Goal: Browse casually

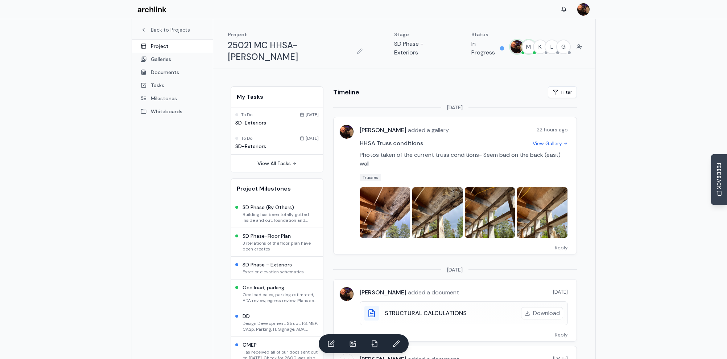
scroll to position [38, 0]
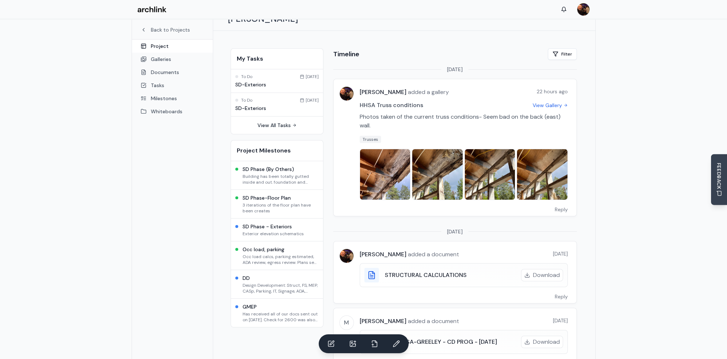
click at [387, 156] on img at bounding box center [385, 174] width 50 height 50
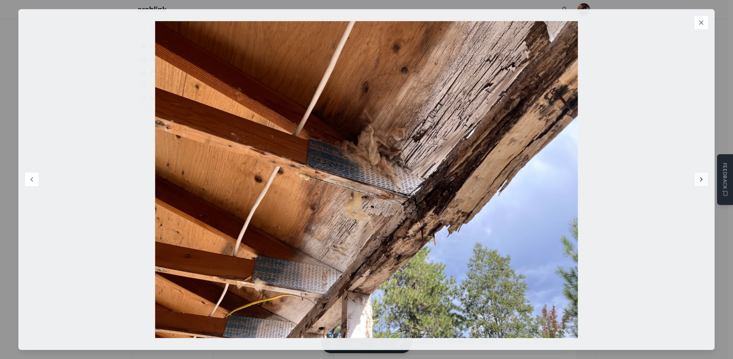
click at [697, 178] on icon at bounding box center [700, 179] width 7 height 7
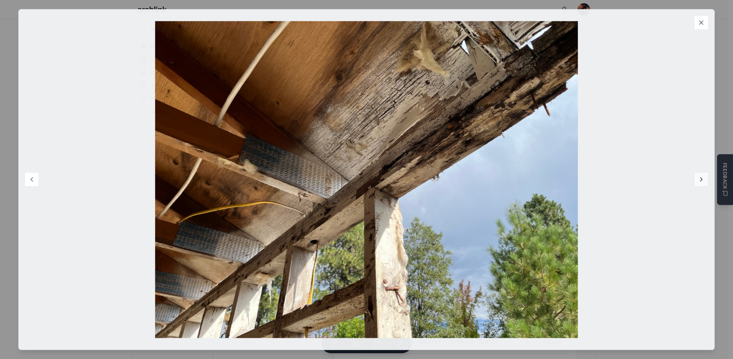
click at [697, 178] on icon at bounding box center [700, 179] width 7 height 7
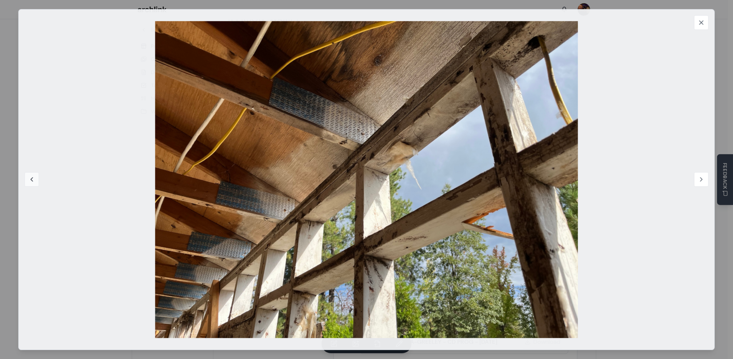
click at [36, 179] on button "Previous image" at bounding box center [32, 179] width 15 height 15
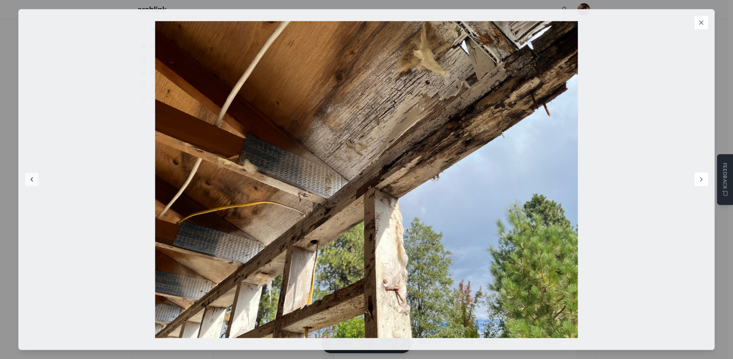
click at [35, 180] on button "Previous image" at bounding box center [32, 179] width 15 height 15
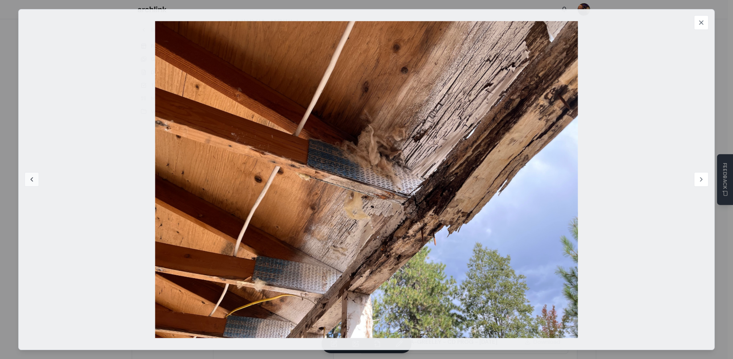
click at [36, 180] on button "Previous image" at bounding box center [32, 179] width 15 height 15
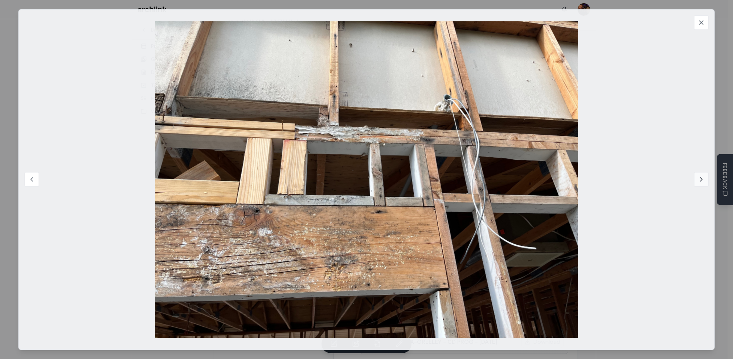
click at [701, 179] on icon at bounding box center [701, 179] width 2 height 4
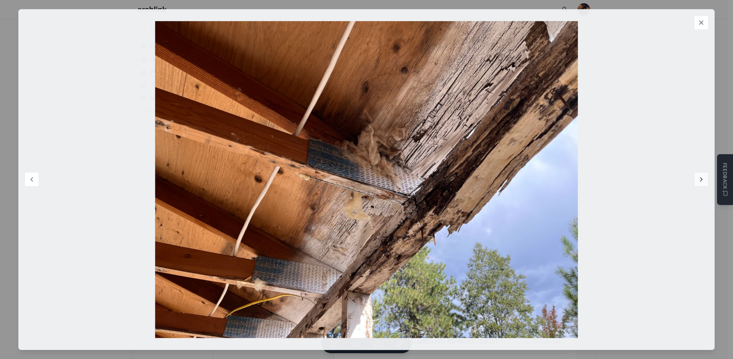
click at [701, 179] on icon at bounding box center [700, 179] width 7 height 7
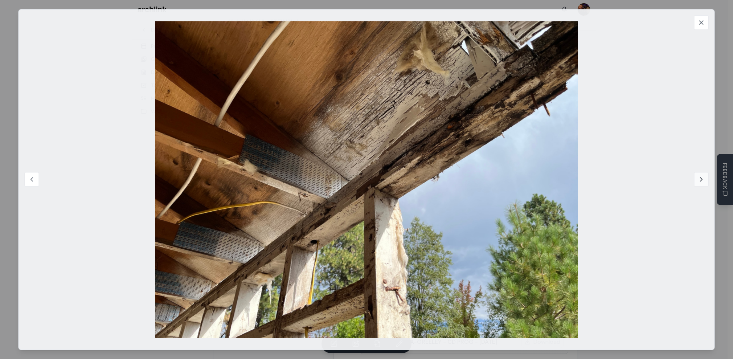
click at [701, 179] on icon at bounding box center [700, 179] width 7 height 7
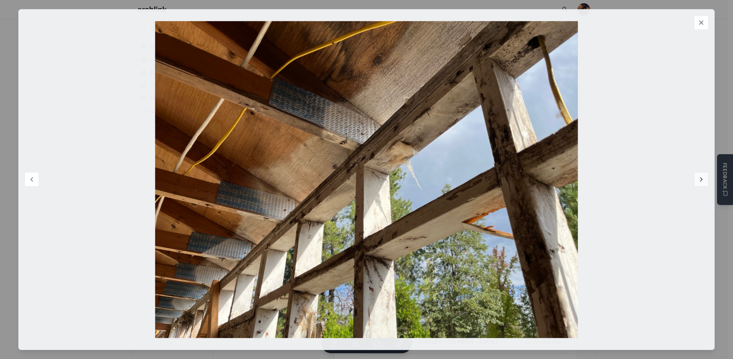
click at [699, 179] on icon at bounding box center [700, 179] width 7 height 7
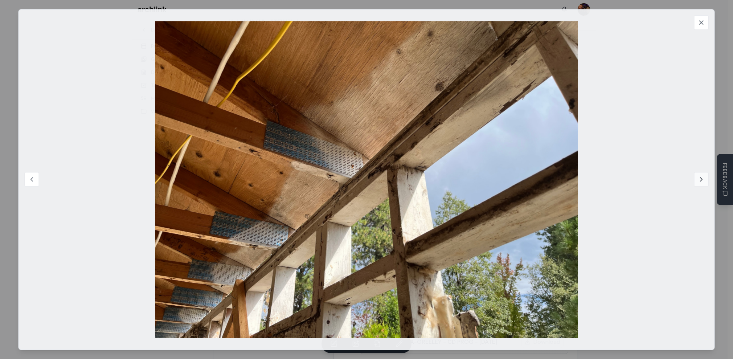
click at [699, 179] on icon at bounding box center [700, 179] width 7 height 7
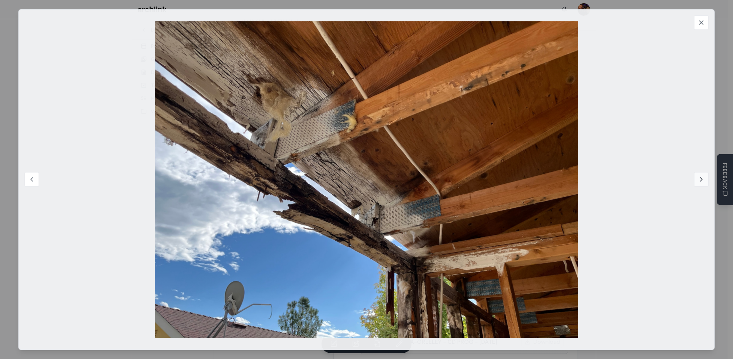
click at [698, 180] on icon at bounding box center [700, 179] width 7 height 7
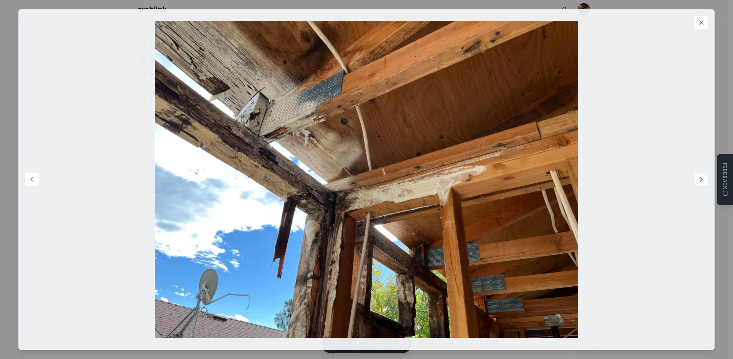
click at [698, 180] on icon at bounding box center [700, 179] width 7 height 7
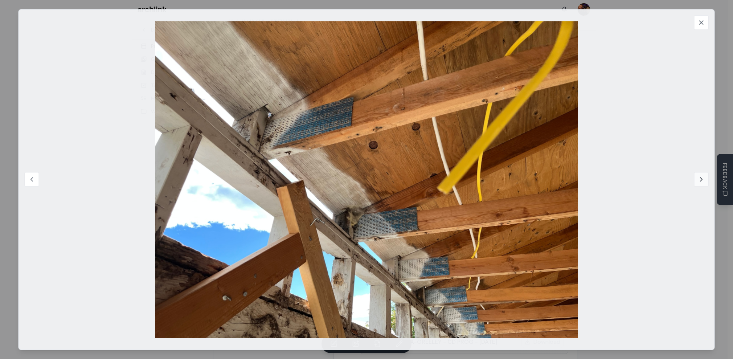
click at [698, 179] on icon at bounding box center [700, 179] width 7 height 7
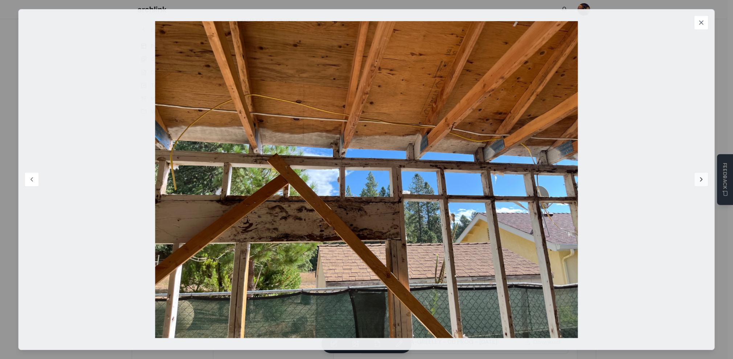
click at [698, 179] on icon at bounding box center [700, 179] width 7 height 7
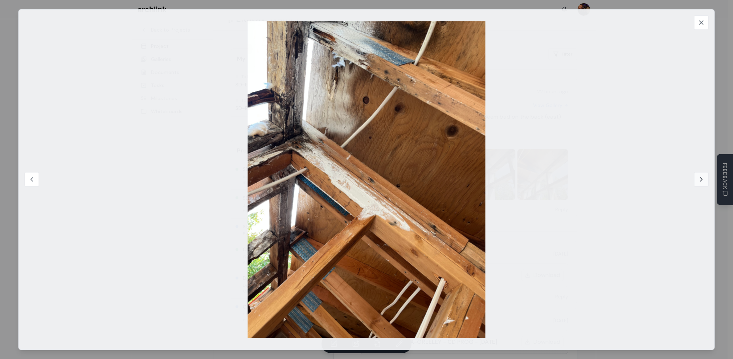
click at [698, 179] on icon at bounding box center [700, 179] width 7 height 7
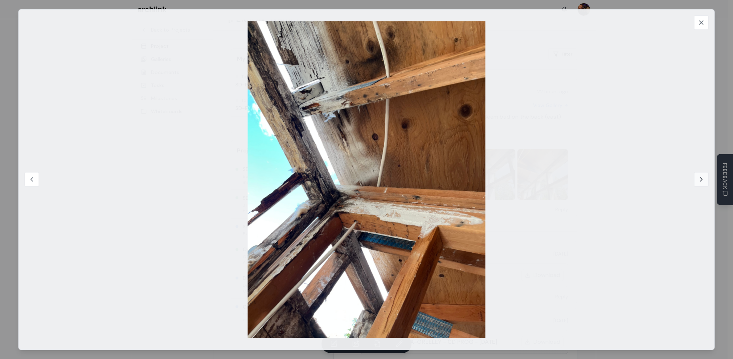
click at [698, 179] on icon at bounding box center [700, 179] width 7 height 7
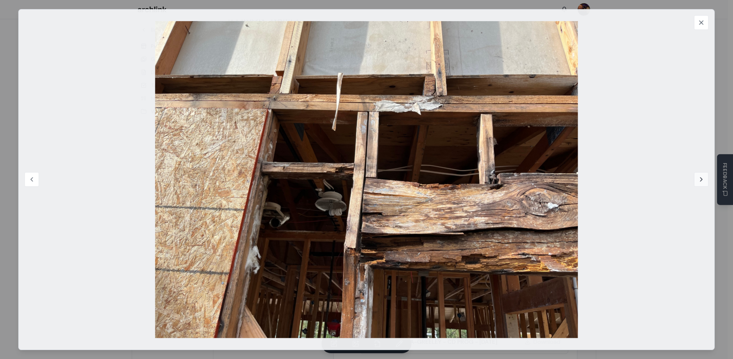
click at [698, 178] on icon at bounding box center [700, 179] width 7 height 7
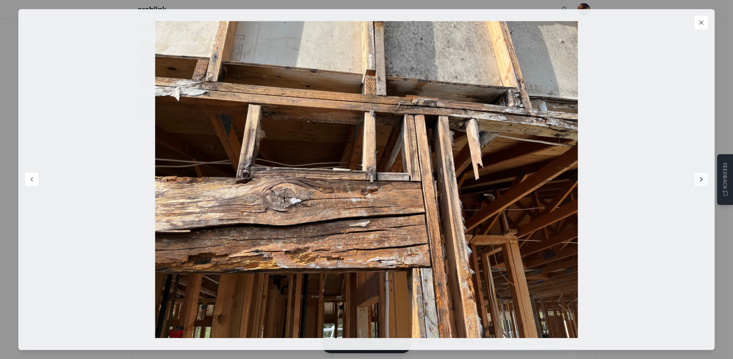
click at [700, 178] on icon at bounding box center [700, 179] width 7 height 7
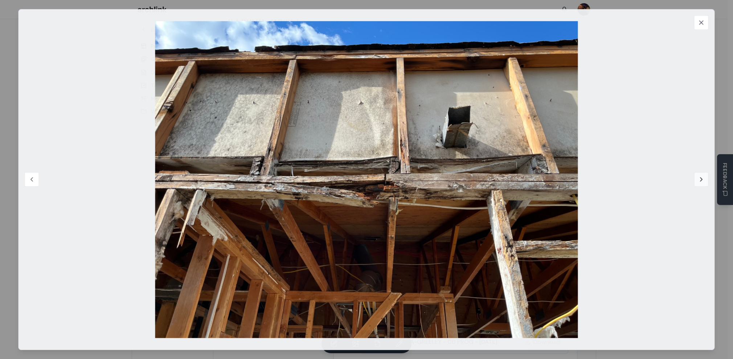
click at [700, 179] on icon at bounding box center [700, 179] width 7 height 7
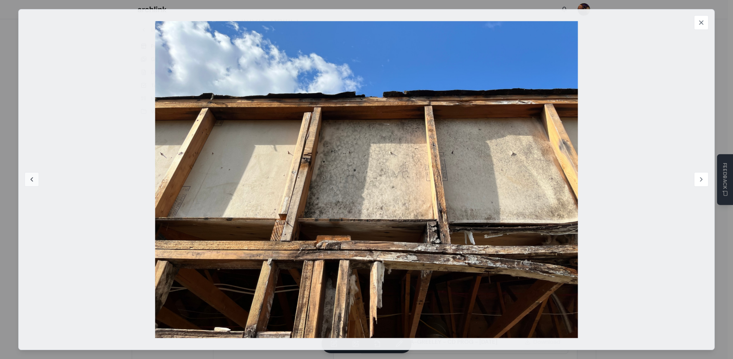
click at [33, 179] on icon at bounding box center [31, 179] width 7 height 7
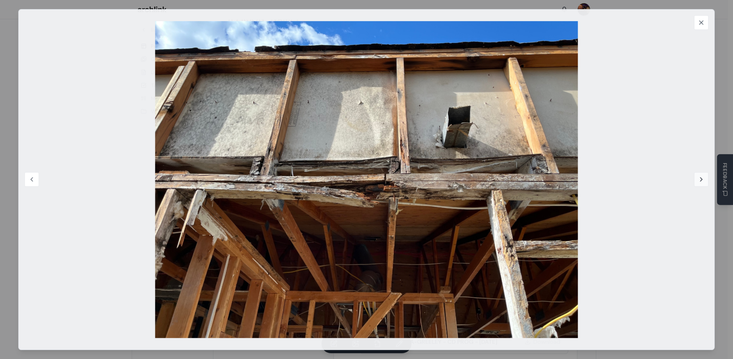
click at [700, 180] on icon at bounding box center [700, 179] width 7 height 7
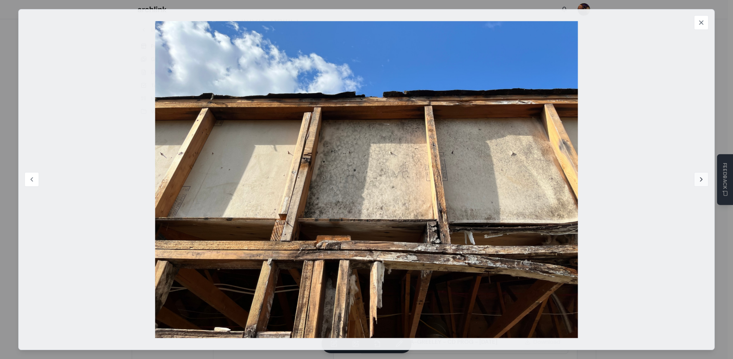
click at [700, 180] on icon at bounding box center [701, 179] width 2 height 4
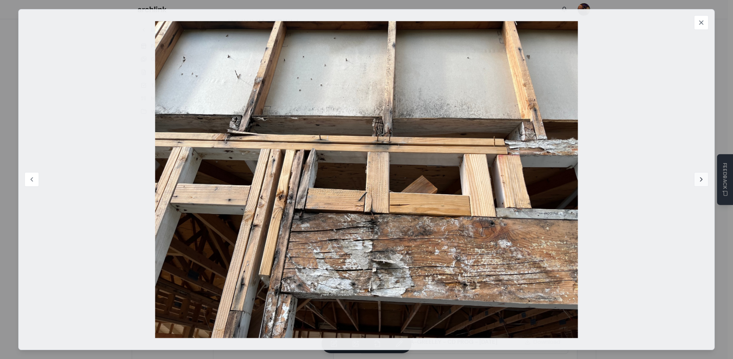
click at [702, 179] on icon at bounding box center [701, 179] width 2 height 4
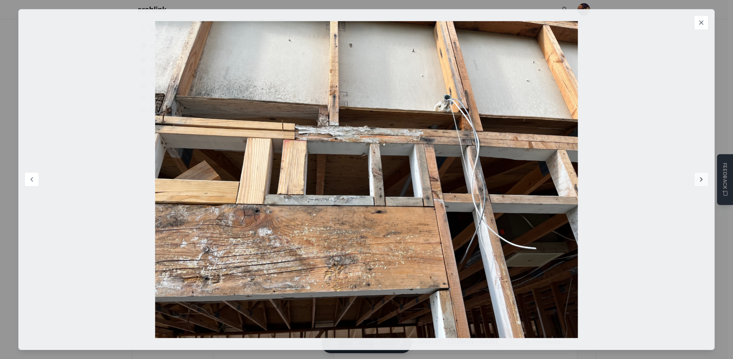
click at [701, 179] on icon at bounding box center [700, 179] width 7 height 7
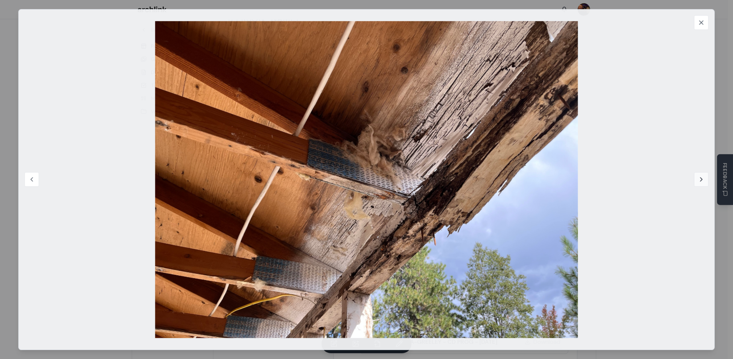
click at [701, 177] on icon at bounding box center [700, 179] width 7 height 7
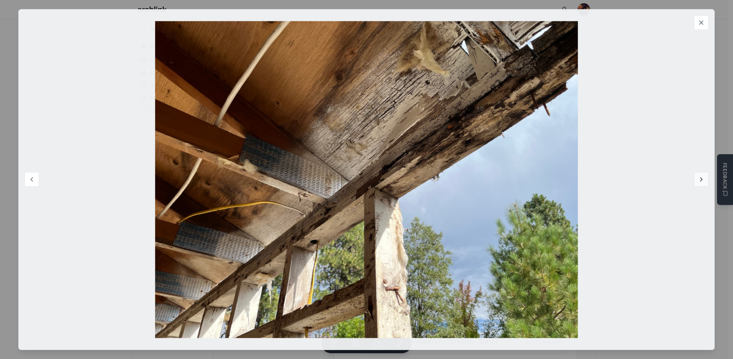
click at [699, 179] on icon at bounding box center [700, 179] width 7 height 7
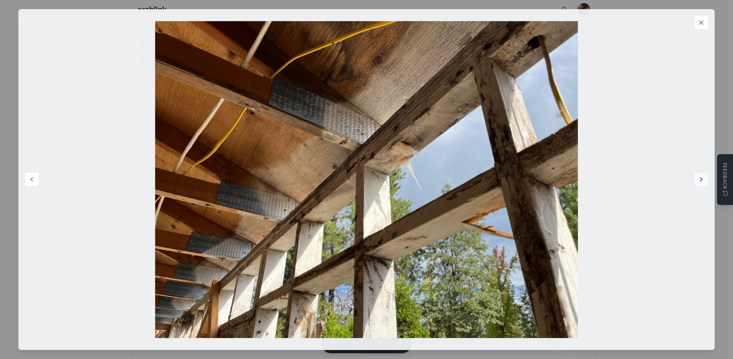
click at [699, 179] on icon at bounding box center [700, 179] width 7 height 7
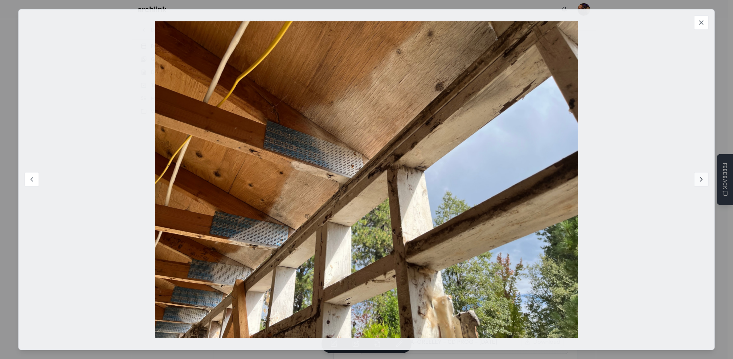
click at [700, 180] on icon at bounding box center [700, 179] width 7 height 7
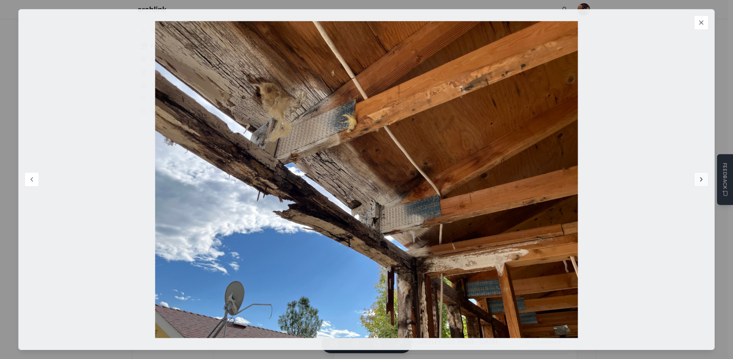
click at [700, 180] on icon at bounding box center [700, 179] width 7 height 7
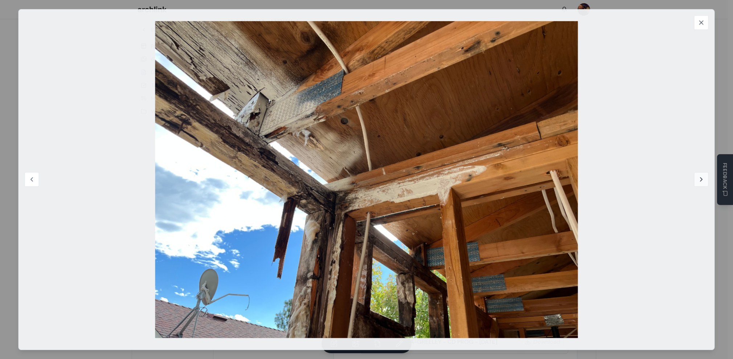
click at [700, 180] on icon at bounding box center [701, 179] width 2 height 4
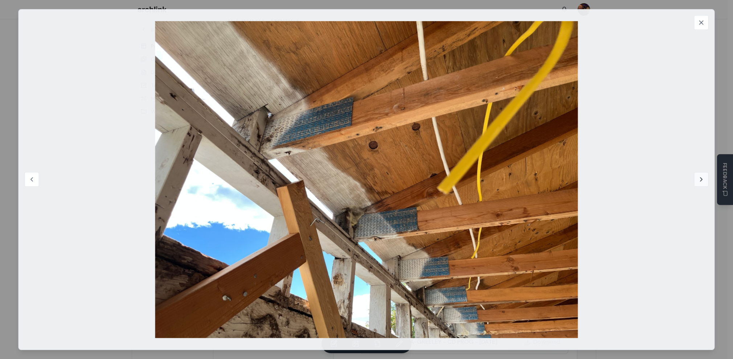
click at [700, 180] on icon at bounding box center [701, 179] width 2 height 4
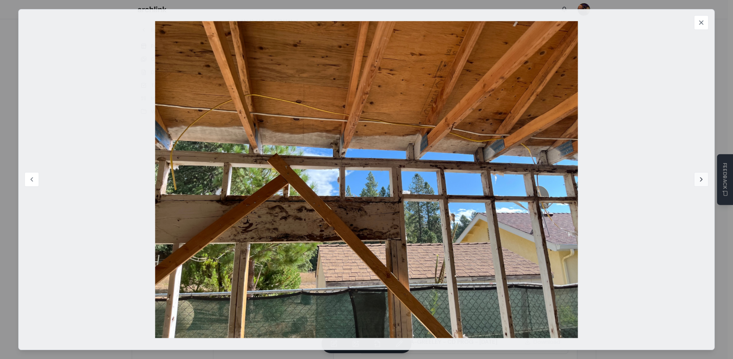
click at [697, 180] on icon at bounding box center [700, 179] width 7 height 7
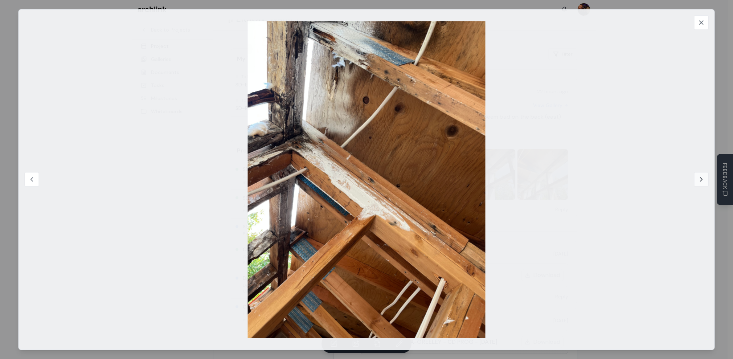
click at [697, 180] on icon at bounding box center [700, 179] width 7 height 7
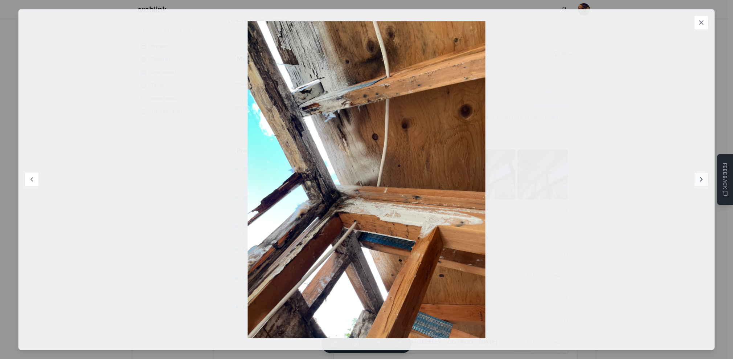
click at [697, 180] on icon at bounding box center [700, 179] width 7 height 7
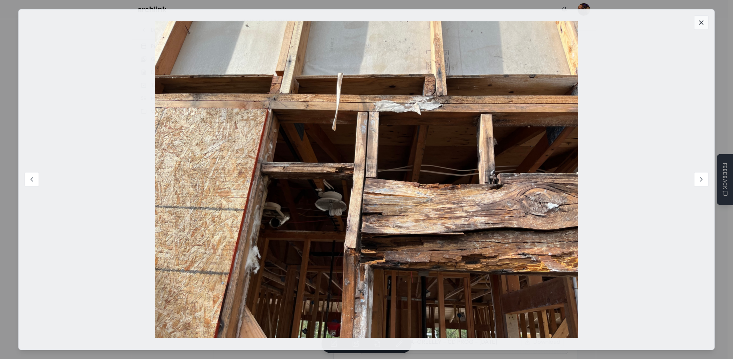
click at [703, 24] on icon at bounding box center [700, 22] width 7 height 7
